Goal: Task Accomplishment & Management: Use online tool/utility

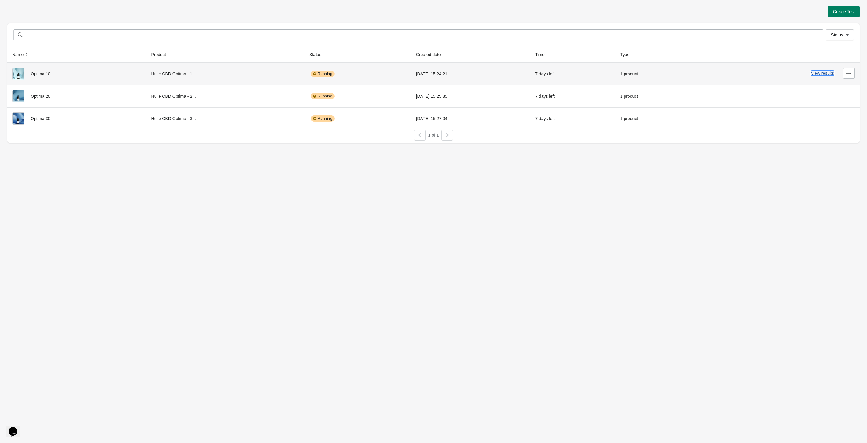
click at [828, 73] on button "View results" at bounding box center [822, 73] width 23 height 5
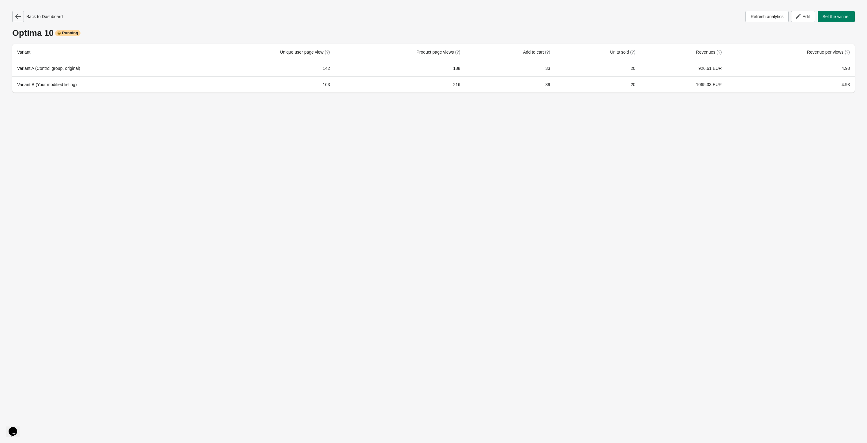
click at [17, 13] on icon "button" at bounding box center [18, 16] width 6 height 6
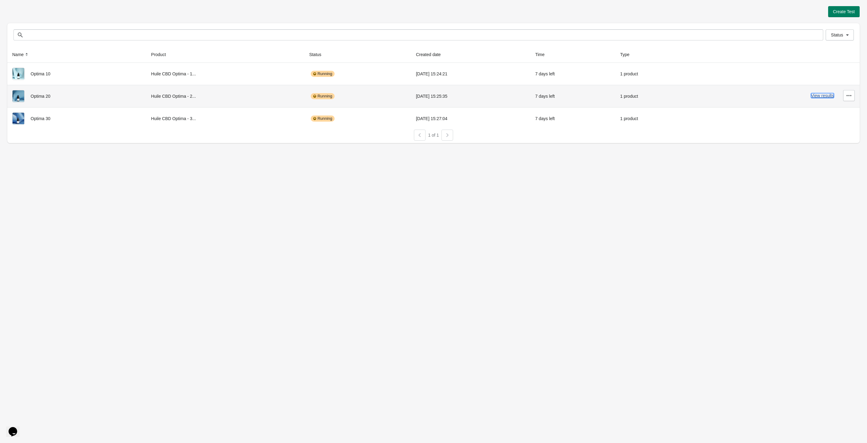
click at [827, 96] on button "View results" at bounding box center [822, 95] width 23 height 5
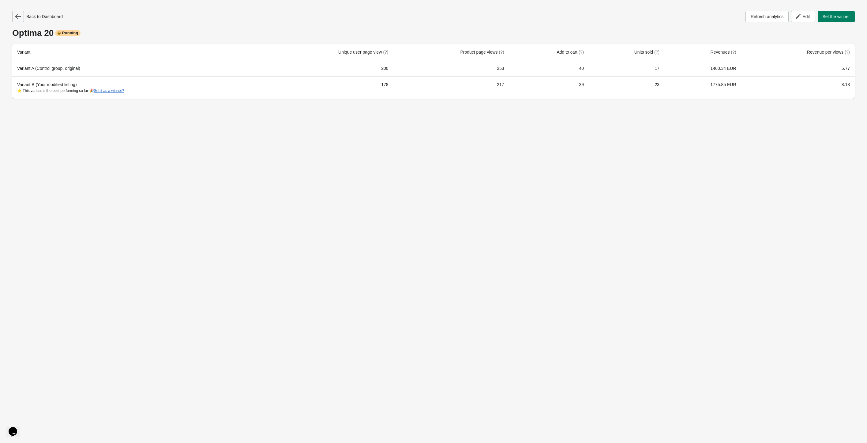
click at [20, 17] on icon "button" at bounding box center [18, 16] width 6 height 6
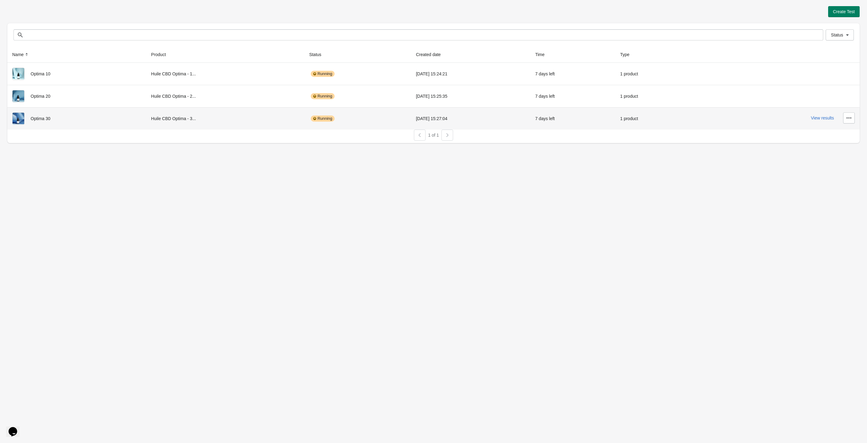
click at [809, 118] on div "View results" at bounding box center [777, 117] width 155 height 11
click at [820, 118] on button "View results" at bounding box center [822, 117] width 23 height 5
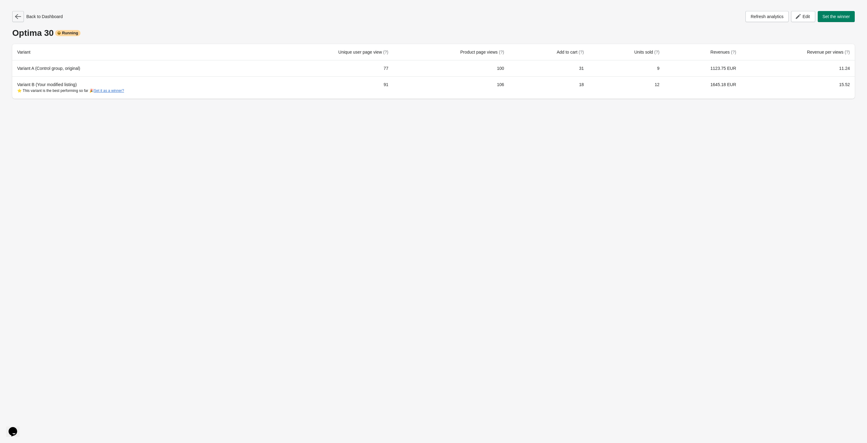
click at [19, 13] on button "button" at bounding box center [18, 16] width 12 height 11
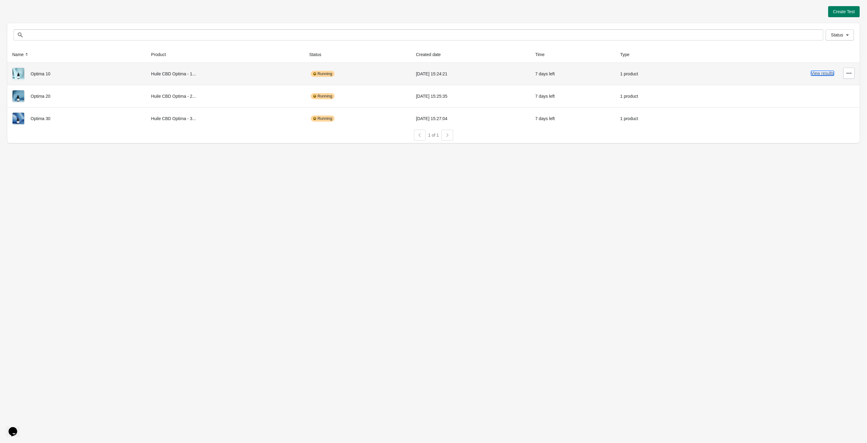
click at [828, 74] on button "View results" at bounding box center [822, 73] width 23 height 5
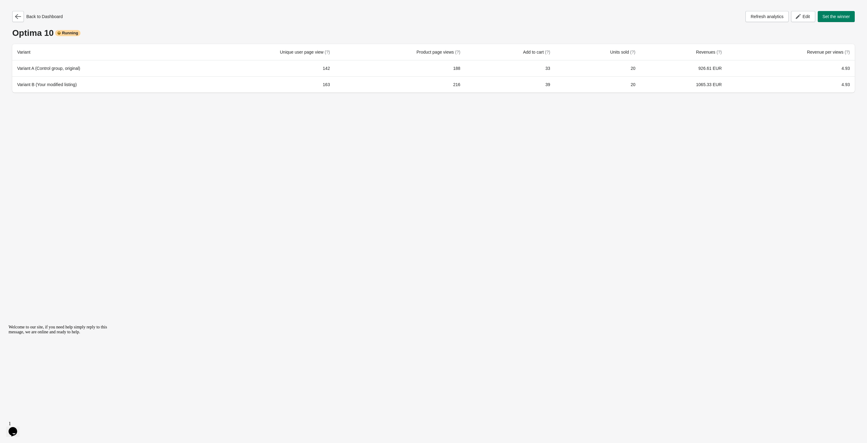
drag, startPoint x: 437, startPoint y: 317, endPoint x: 310, endPoint y: 255, distance: 141.3
click at [435, 317] on div "Back to Dashboard Refresh analytics Edit Set the winner Optima 10 Running Varia…" at bounding box center [433, 221] width 867 height 443
click at [24, 17] on div "Back to Dashboard" at bounding box center [37, 16] width 51 height 11
click at [20, 17] on icon "button" at bounding box center [18, 16] width 6 height 5
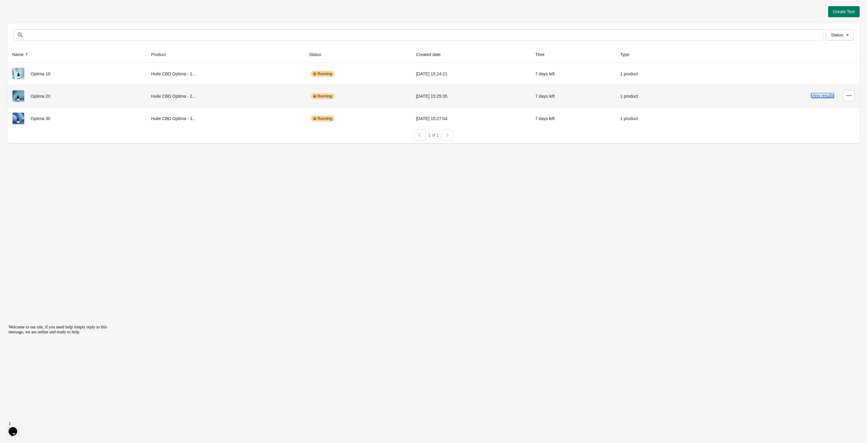
click at [823, 96] on button "View results" at bounding box center [822, 95] width 23 height 5
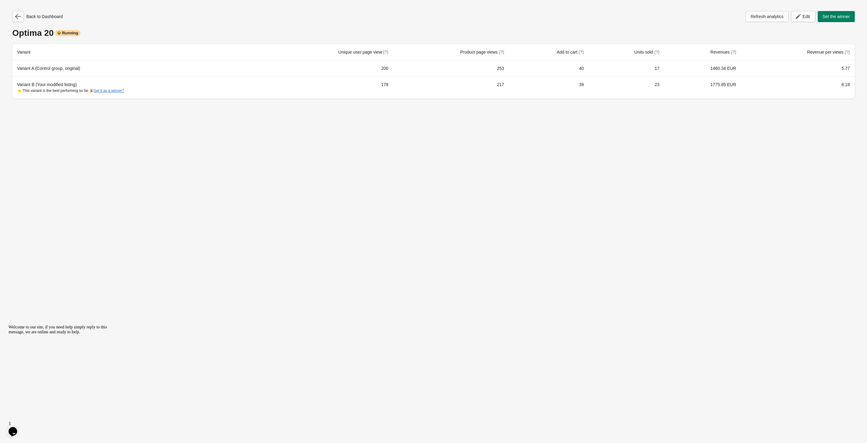
click at [655, 355] on div "Back to Dashboard Refresh analytics Edit Set the winner Optima 20 Running Varia…" at bounding box center [433, 221] width 867 height 443
click at [19, 14] on icon "button" at bounding box center [18, 16] width 6 height 6
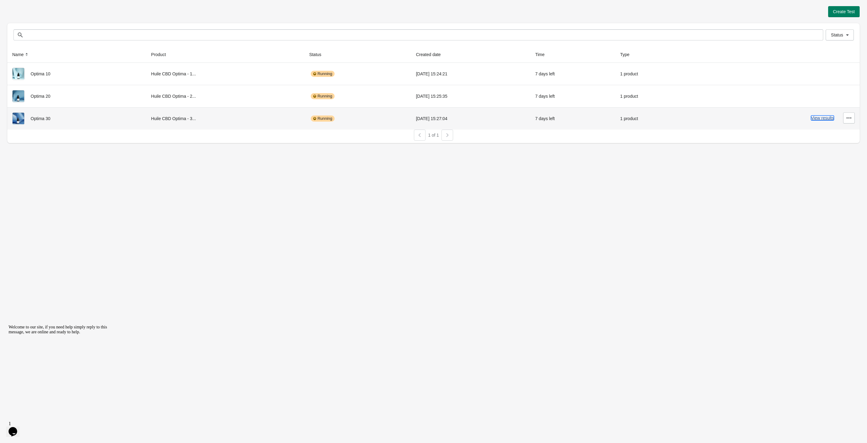
click at [825, 118] on button "View results" at bounding box center [822, 117] width 23 height 5
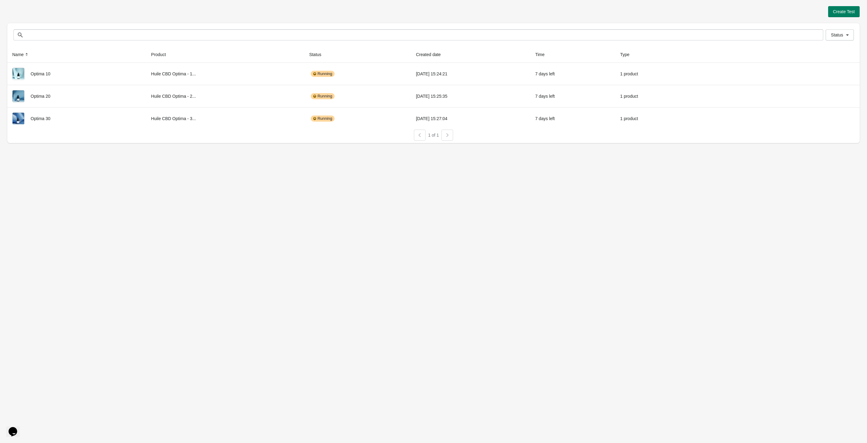
click at [636, 225] on div "Create Test Status Status Name Product Status Created date Time Type Optima 10 …" at bounding box center [433, 221] width 867 height 443
